Goal: Transaction & Acquisition: Book appointment/travel/reservation

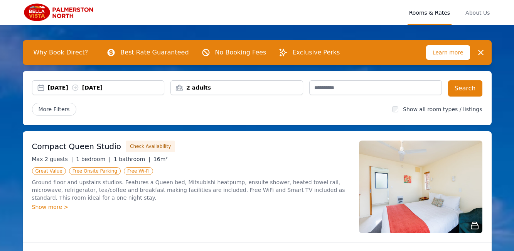
click at [95, 86] on div "[DATE] [DATE]" at bounding box center [106, 88] width 116 height 8
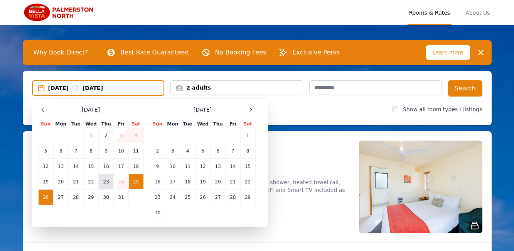
click at [106, 185] on td "23" at bounding box center [106, 181] width 15 height 15
click at [121, 182] on td "24" at bounding box center [121, 181] width 15 height 15
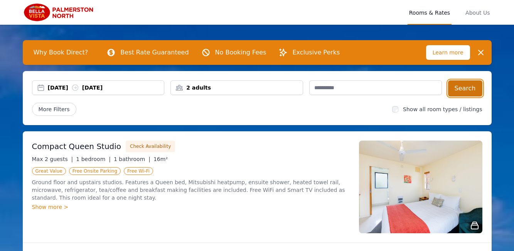
click at [472, 85] on button "Search" at bounding box center [465, 88] width 34 height 16
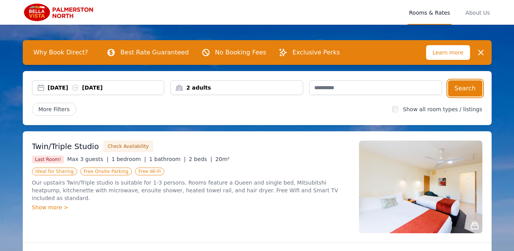
click at [113, 84] on div "[DATE] [DATE]" at bounding box center [106, 88] width 116 height 8
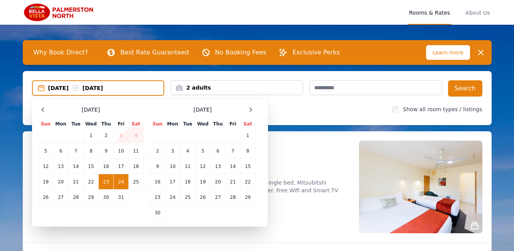
click at [121, 183] on td "24" at bounding box center [121, 181] width 15 height 15
click at [139, 182] on td "25" at bounding box center [135, 181] width 15 height 15
click at [123, 181] on td "24" at bounding box center [121, 181] width 15 height 15
click at [135, 180] on td "25" at bounding box center [135, 181] width 15 height 15
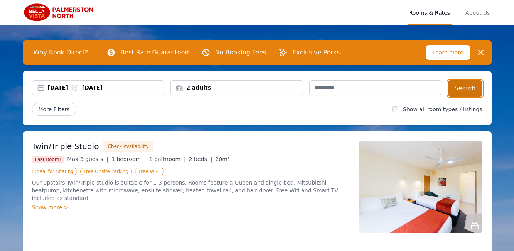
click at [466, 86] on button "Search" at bounding box center [465, 88] width 34 height 16
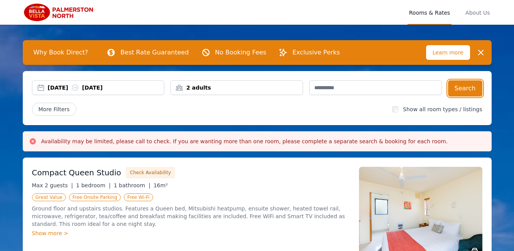
click at [63, 86] on div "[DATE] [DATE]" at bounding box center [106, 88] width 116 height 8
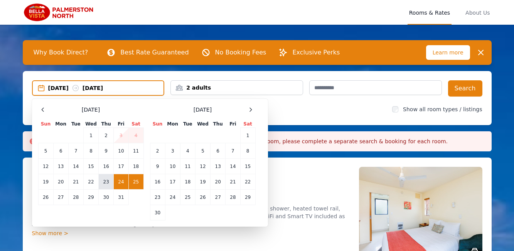
click at [103, 180] on td "23" at bounding box center [106, 181] width 15 height 15
click at [145, 185] on div "[DATE] Sun Mon Tue Wed Thu Fri Sat 1 2 3 4 5 6 7 8 9 10 11 12 13 14 15 16 17 18…" at bounding box center [150, 162] width 224 height 115
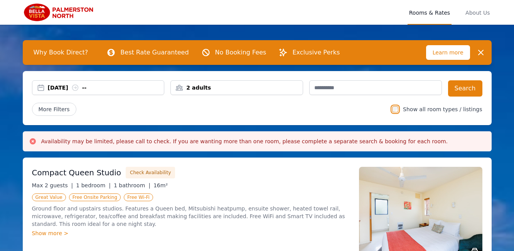
click at [111, 87] on div "[DATE] --" at bounding box center [106, 88] width 116 height 8
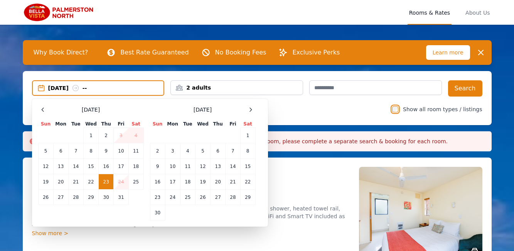
click at [58, 83] on div "[DATE] --" at bounding box center [98, 87] width 133 height 15
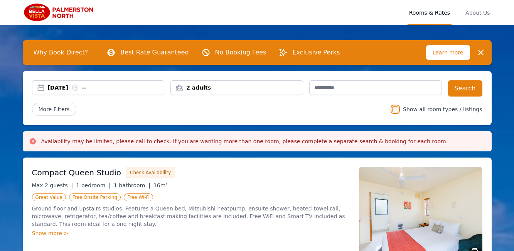
click at [66, 86] on div "[DATE] --" at bounding box center [106, 88] width 116 height 8
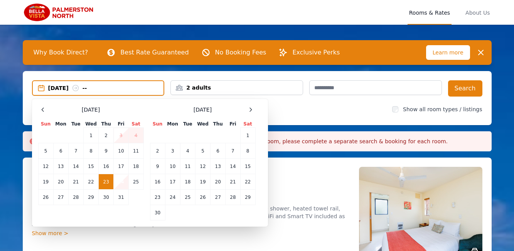
click at [120, 182] on td "24" at bounding box center [121, 181] width 15 height 15
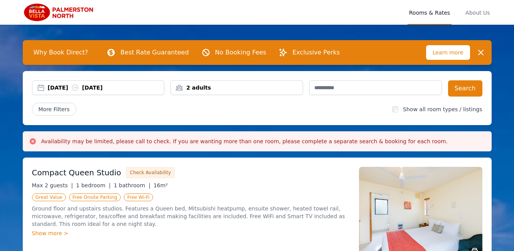
click at [64, 84] on div "[DATE] [DATE]" at bounding box center [106, 88] width 116 height 8
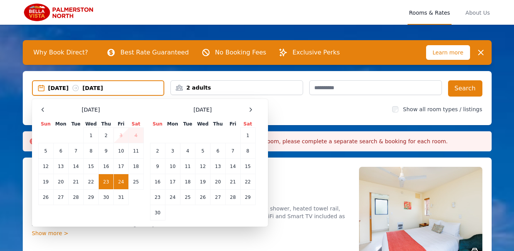
click at [125, 183] on td "24" at bounding box center [121, 181] width 15 height 15
click at [139, 183] on td "25" at bounding box center [135, 181] width 15 height 15
click at [120, 181] on td "24" at bounding box center [121, 181] width 15 height 15
click at [137, 182] on td "25" at bounding box center [135, 181] width 15 height 15
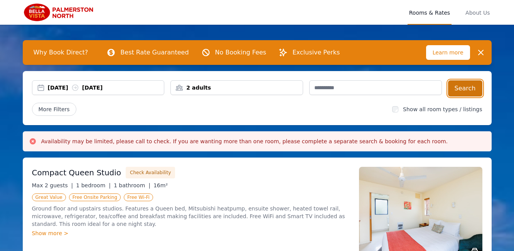
click at [471, 91] on button "Search" at bounding box center [465, 88] width 34 height 16
click at [175, 89] on div "2 adults" at bounding box center [237, 88] width 132 height 8
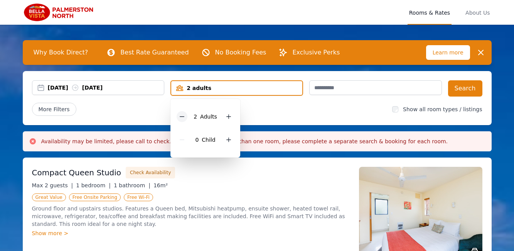
click at [181, 114] on icon at bounding box center [182, 116] width 6 height 6
click at [219, 137] on div "0 Child" at bounding box center [204, 139] width 54 height 23
click at [223, 138] on icon at bounding box center [226, 140] width 6 height 6
click at [59, 87] on div "[DATE] [DATE]" at bounding box center [106, 88] width 116 height 8
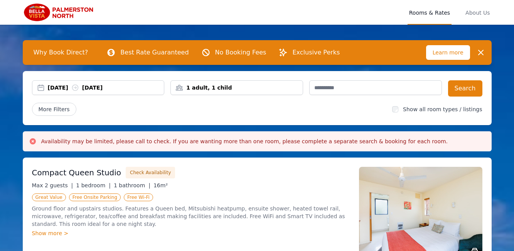
click at [63, 87] on div "[DATE] [DATE]" at bounding box center [106, 88] width 116 height 8
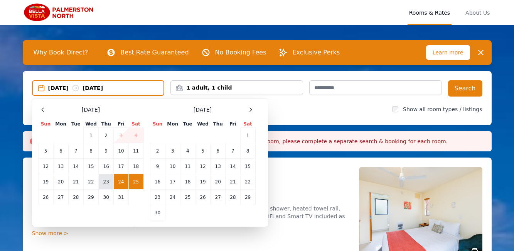
click at [106, 182] on td "23" at bounding box center [106, 181] width 15 height 15
click at [135, 183] on td "25" at bounding box center [135, 181] width 15 height 15
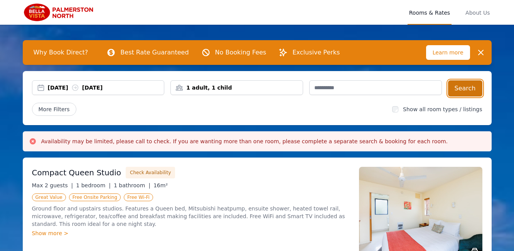
click at [478, 90] on button "Search" at bounding box center [465, 88] width 34 height 16
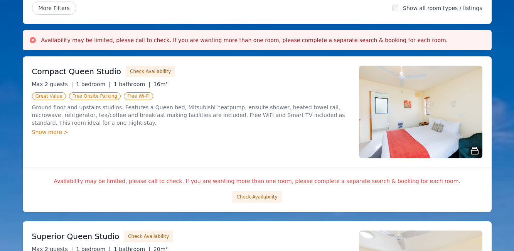
scroll to position [103, 0]
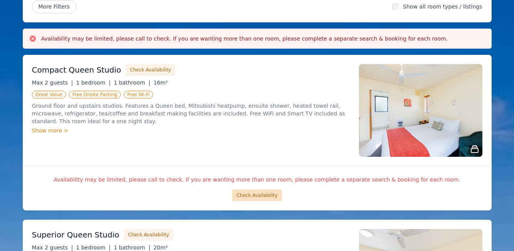
click at [266, 197] on button "Check Availability" at bounding box center [256, 195] width 49 height 12
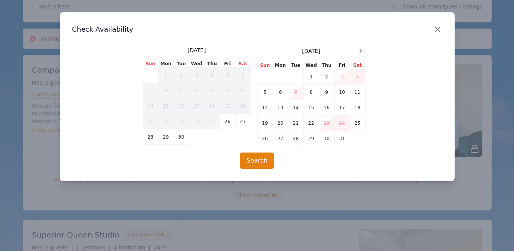
click at [439, 30] on icon "button" at bounding box center [437, 29] width 9 height 9
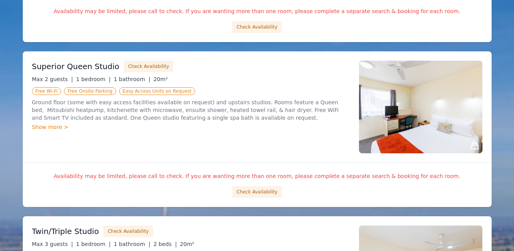
scroll to position [282, 0]
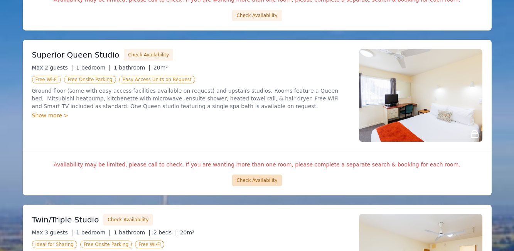
click at [257, 177] on button "Check Availability" at bounding box center [256, 180] width 49 height 12
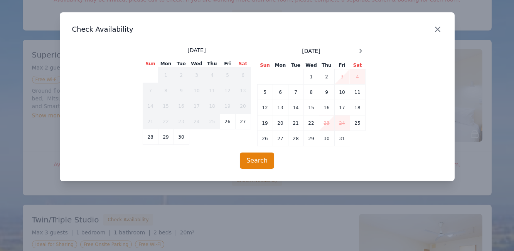
click at [440, 31] on icon "button" at bounding box center [437, 29] width 9 height 9
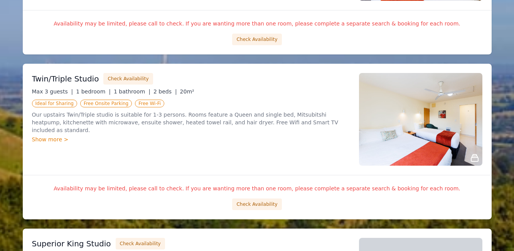
scroll to position [437, 0]
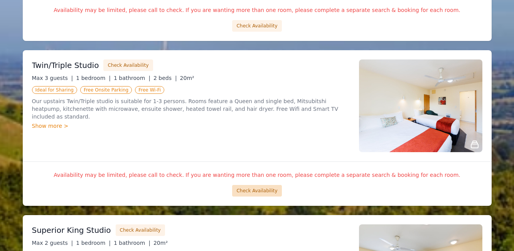
click at [259, 191] on button "Check Availability" at bounding box center [256, 191] width 49 height 12
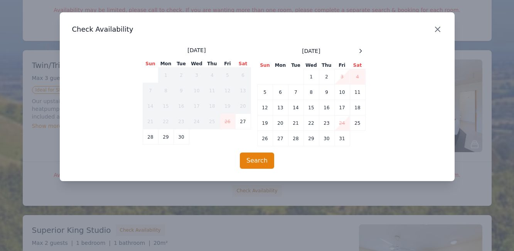
click at [439, 28] on icon "button" at bounding box center [437, 29] width 9 height 9
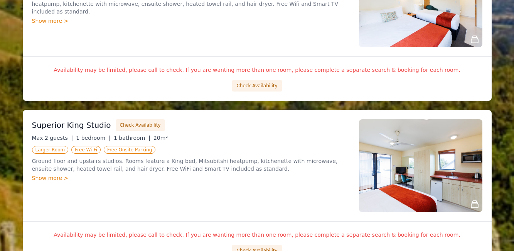
scroll to position [610, 0]
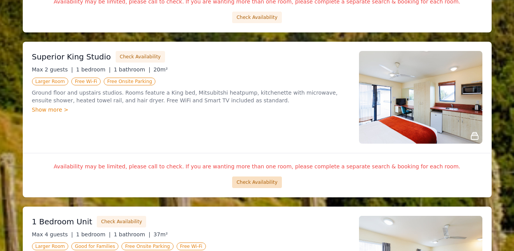
click at [255, 181] on button "Check Availability" at bounding box center [256, 182] width 49 height 12
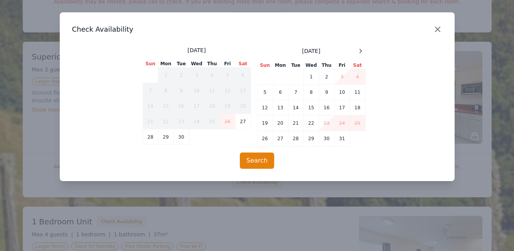
click at [439, 31] on icon "button" at bounding box center [437, 29] width 9 height 9
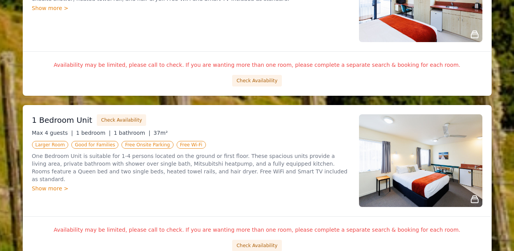
scroll to position [736, 0]
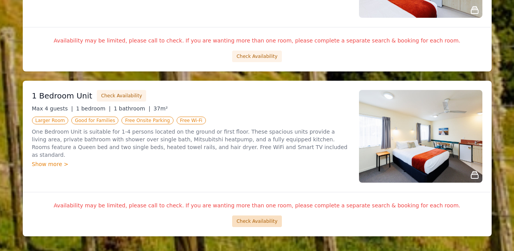
click at [255, 226] on button "Check Availability" at bounding box center [256, 221] width 49 height 12
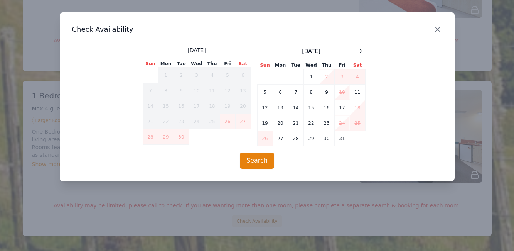
click at [437, 32] on icon "button" at bounding box center [437, 29] width 9 height 9
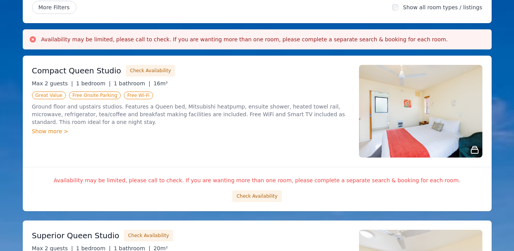
scroll to position [105, 0]
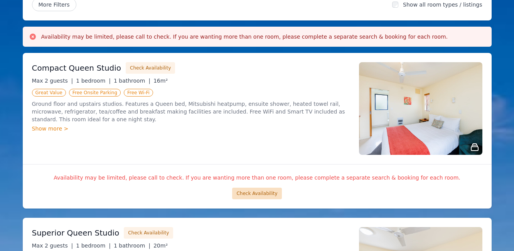
click at [259, 194] on button "Check Availability" at bounding box center [256, 193] width 49 height 12
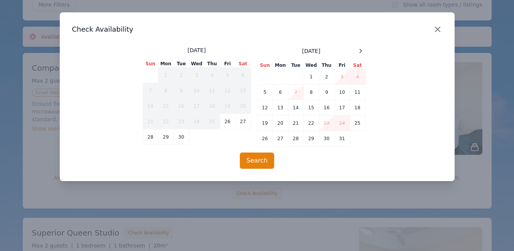
click at [440, 27] on icon "button" at bounding box center [437, 29] width 9 height 9
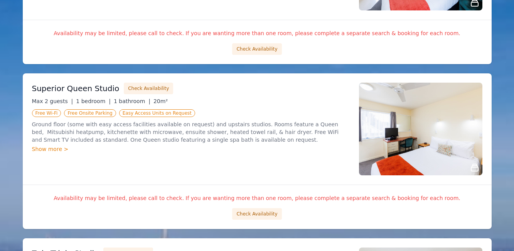
scroll to position [263, 0]
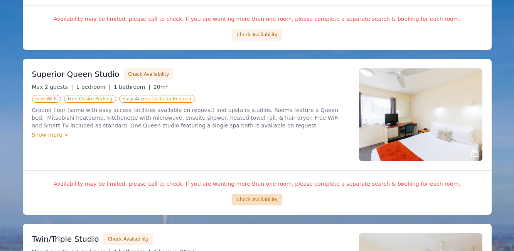
click at [276, 197] on button "Check Availability" at bounding box center [256, 200] width 49 height 12
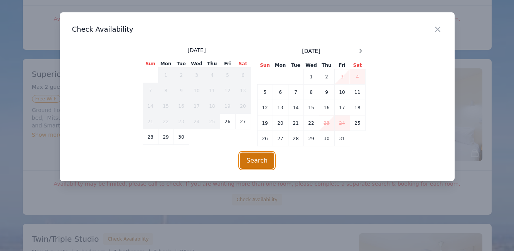
click at [260, 157] on button "Search" at bounding box center [257, 160] width 34 height 16
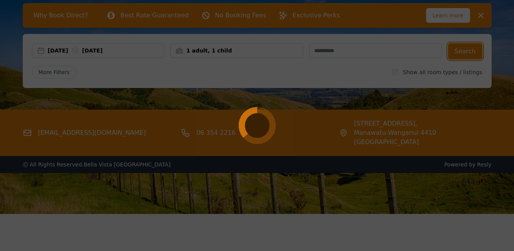
scroll to position [0, 0]
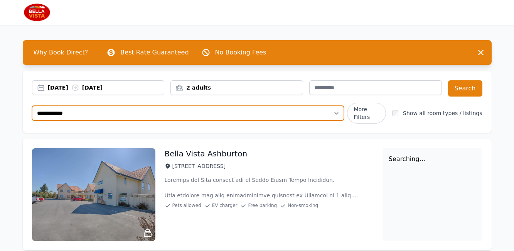
click at [165, 106] on select "**********" at bounding box center [188, 113] width 312 height 15
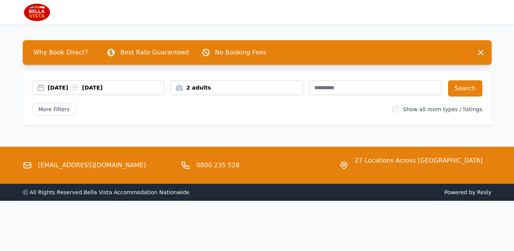
click at [71, 88] on div "[DATE] [DATE]" at bounding box center [106, 88] width 116 height 8
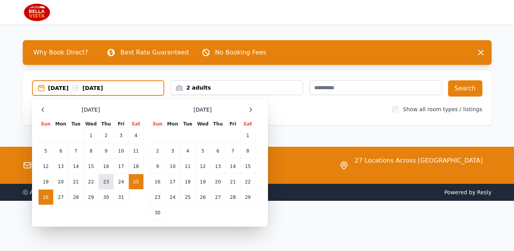
click at [106, 180] on td "23" at bounding box center [106, 181] width 15 height 15
click at [135, 184] on td "25" at bounding box center [135, 181] width 15 height 15
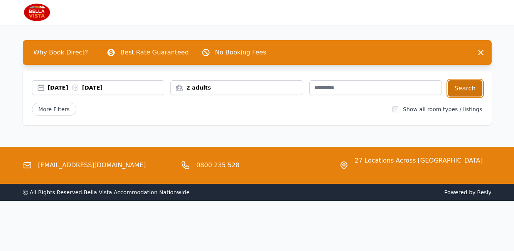
click at [473, 86] on button "Search" at bounding box center [465, 88] width 34 height 16
click at [477, 89] on button "Search" at bounding box center [465, 88] width 34 height 16
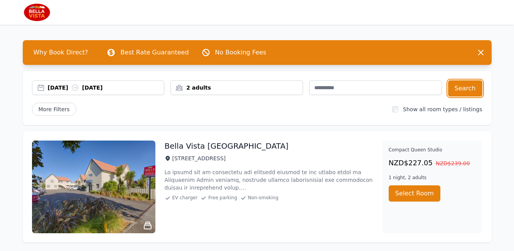
click at [68, 83] on div "[DATE] [DATE]" at bounding box center [98, 87] width 133 height 15
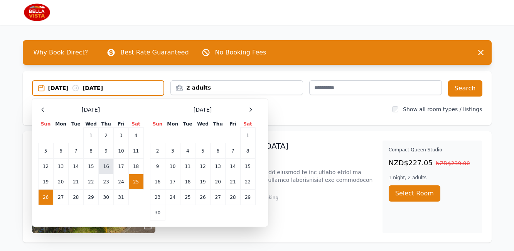
click at [108, 170] on td "16" at bounding box center [106, 166] width 15 height 15
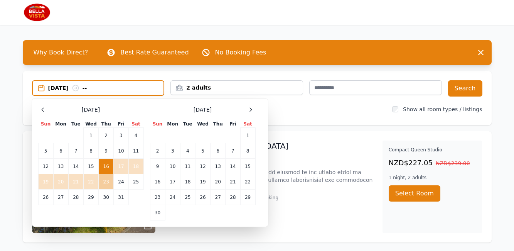
click at [108, 181] on td "23" at bounding box center [106, 181] width 15 height 15
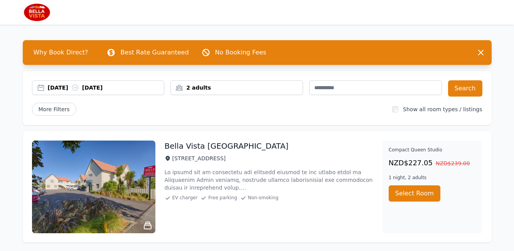
click at [49, 90] on div "[DATE] [DATE]" at bounding box center [106, 88] width 116 height 8
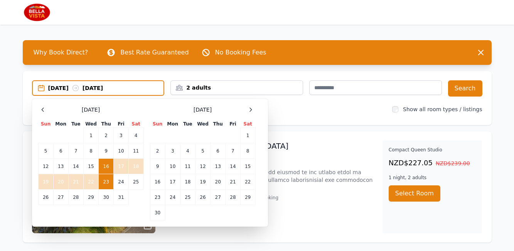
click at [101, 179] on td "23" at bounding box center [106, 181] width 15 height 15
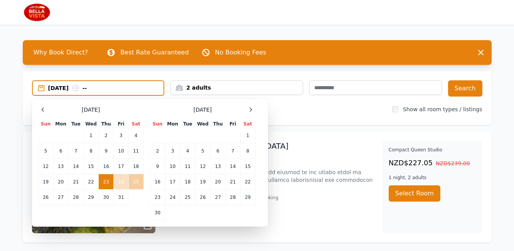
click at [134, 182] on td "25" at bounding box center [135, 181] width 15 height 15
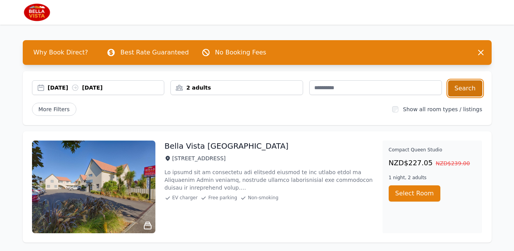
click at [469, 86] on button "Search" at bounding box center [465, 88] width 34 height 16
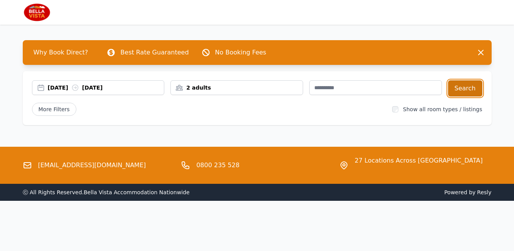
click at [473, 80] on button "Search" at bounding box center [465, 88] width 34 height 16
